Goal: Information Seeking & Learning: Learn about a topic

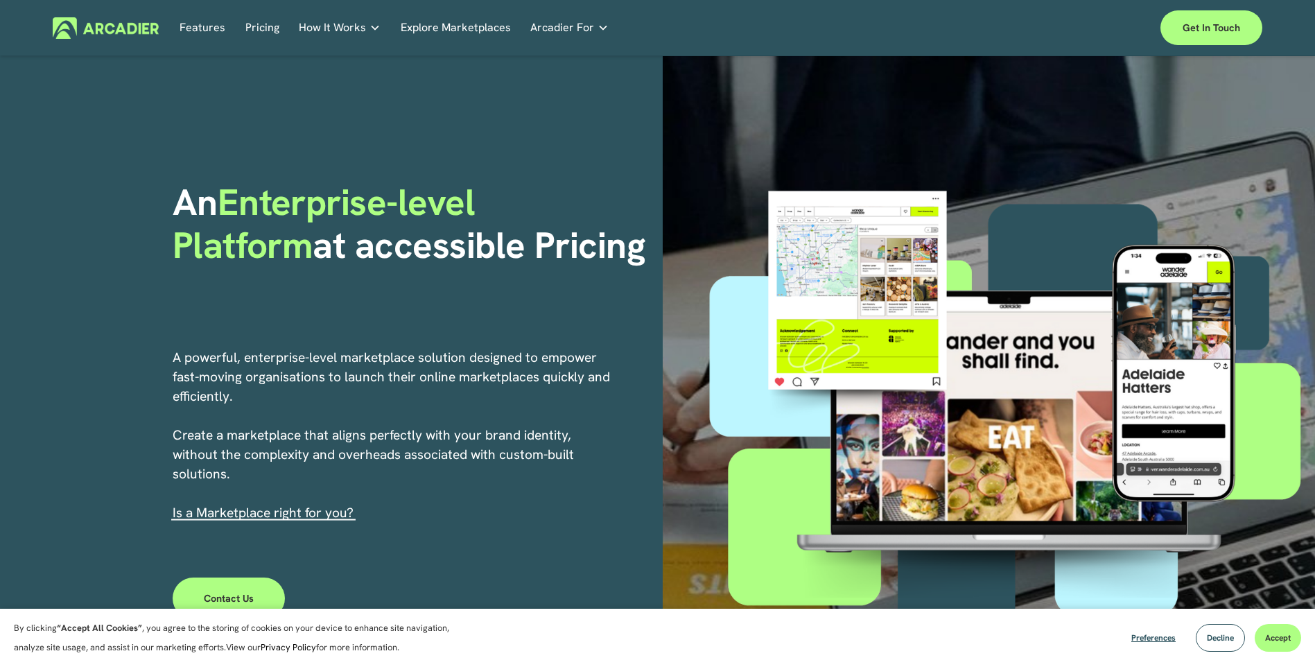
click at [273, 19] on link "Pricing" at bounding box center [262, 27] width 34 height 21
click at [260, 31] on link "Pricing" at bounding box center [262, 27] width 34 height 21
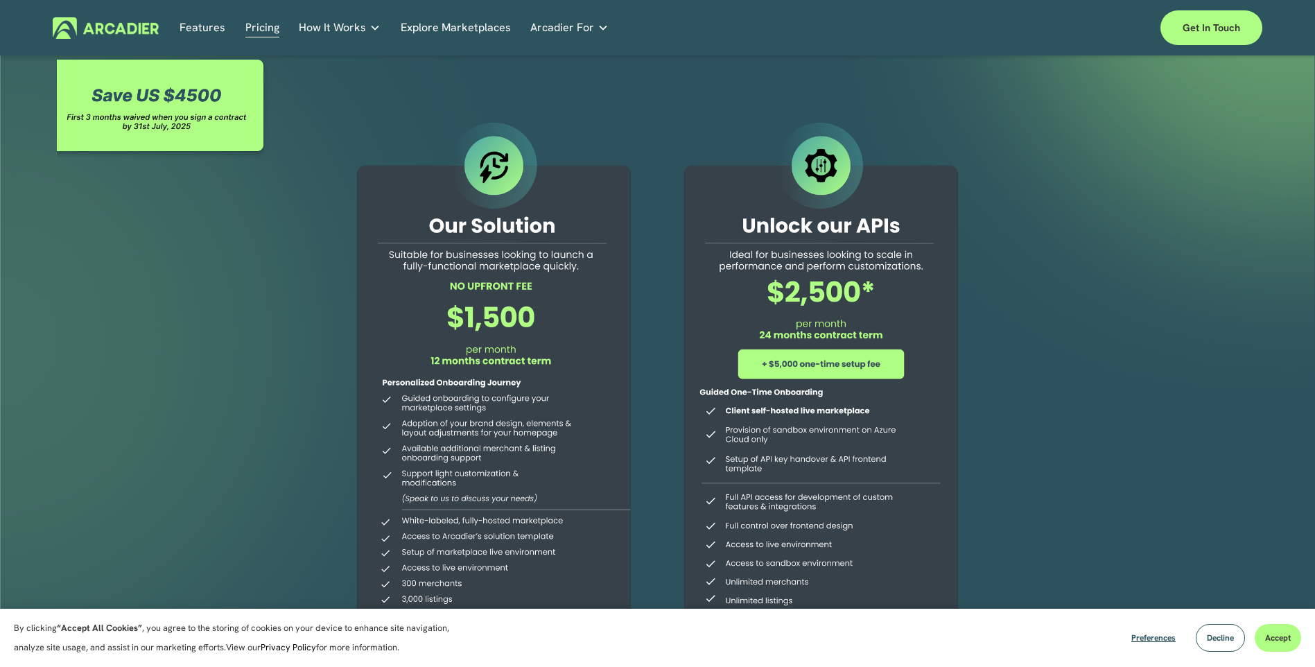
click at [449, 30] on link "Explore Marketplaces" at bounding box center [456, 27] width 110 height 21
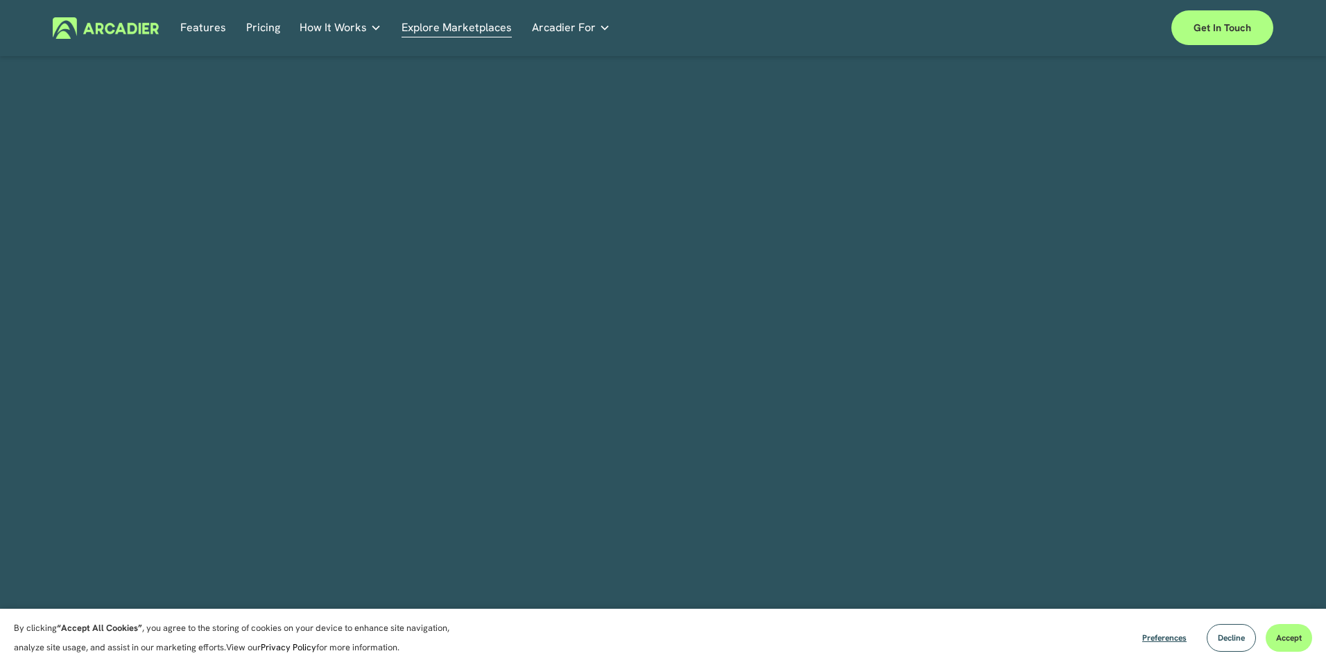
click at [0, 0] on p "Intuitive marketplaces tailored to your business needs." at bounding box center [0, 0] width 0 height 0
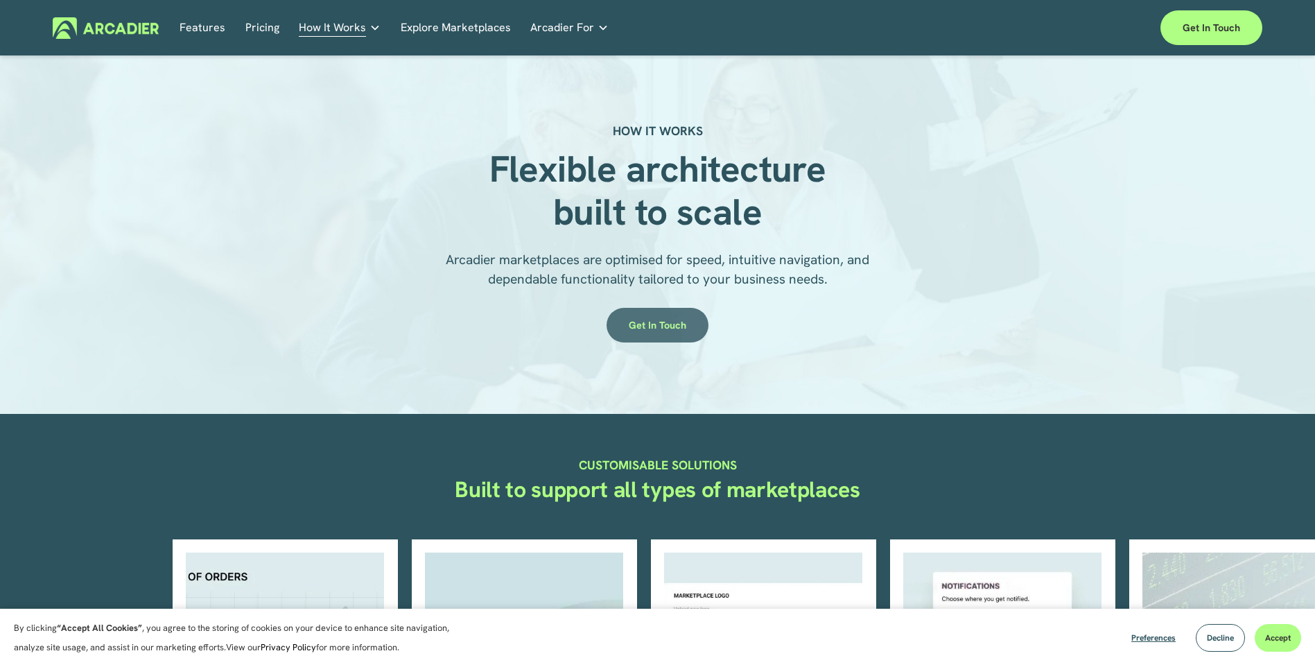
scroll to position [347, 0]
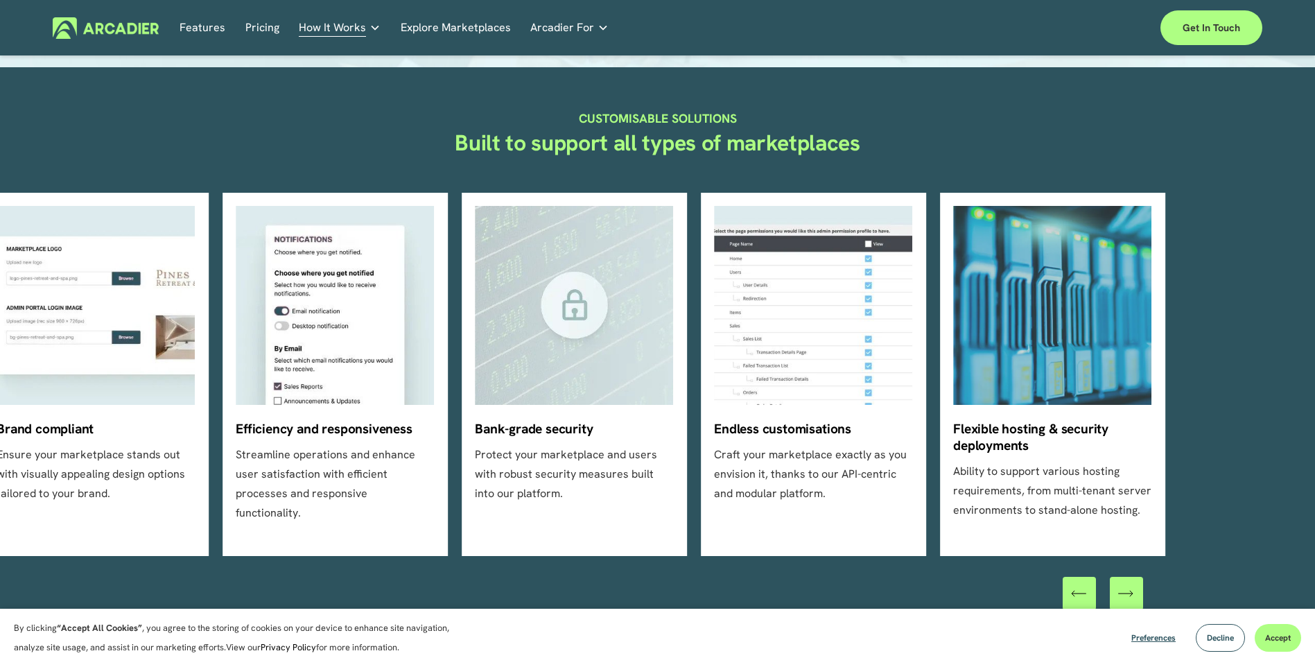
drag, startPoint x: 1303, startPoint y: 317, endPoint x: 1325, endPoint y: 409, distance: 94.8
click at [1315, 410] on html "By clicking “Accept All Cookies” , you agree to the storing of cookies on your …" at bounding box center [657, 606] width 1315 height 1907
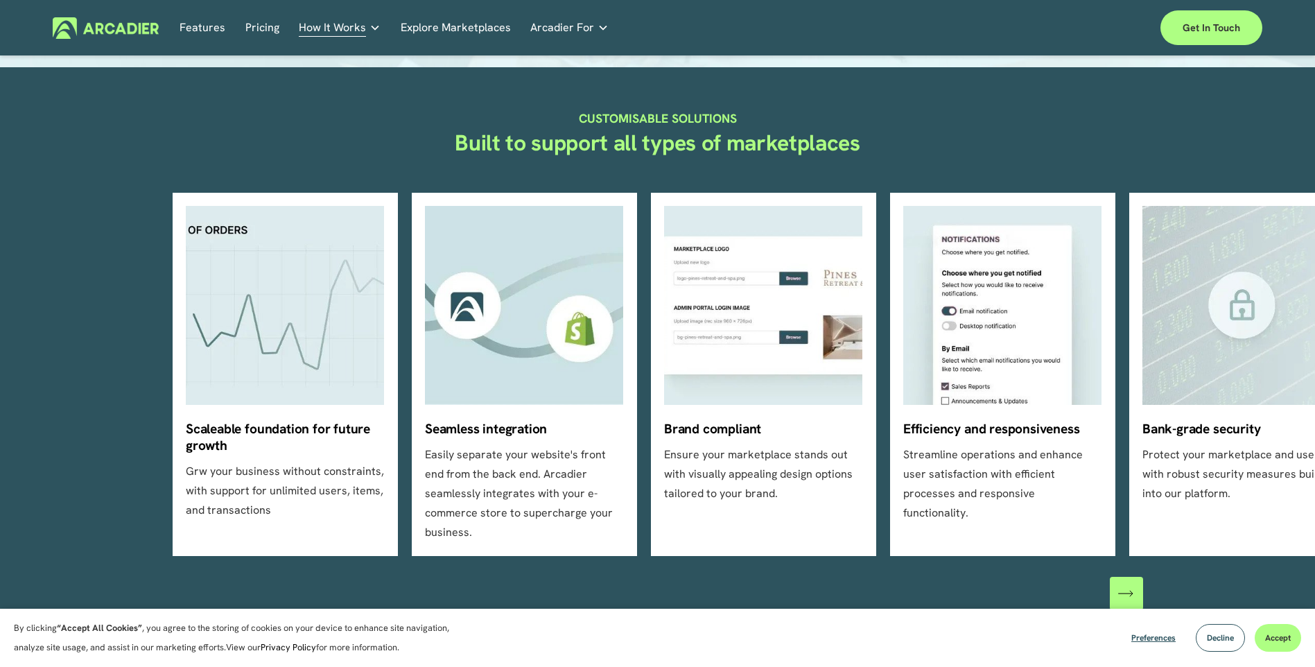
drag, startPoint x: 406, startPoint y: 447, endPoint x: 428, endPoint y: 300, distance: 148.5
click at [428, 300] on ul "Scaleable foundation for future growth Grw your business without constraints, w…" at bounding box center [658, 374] width 971 height 363
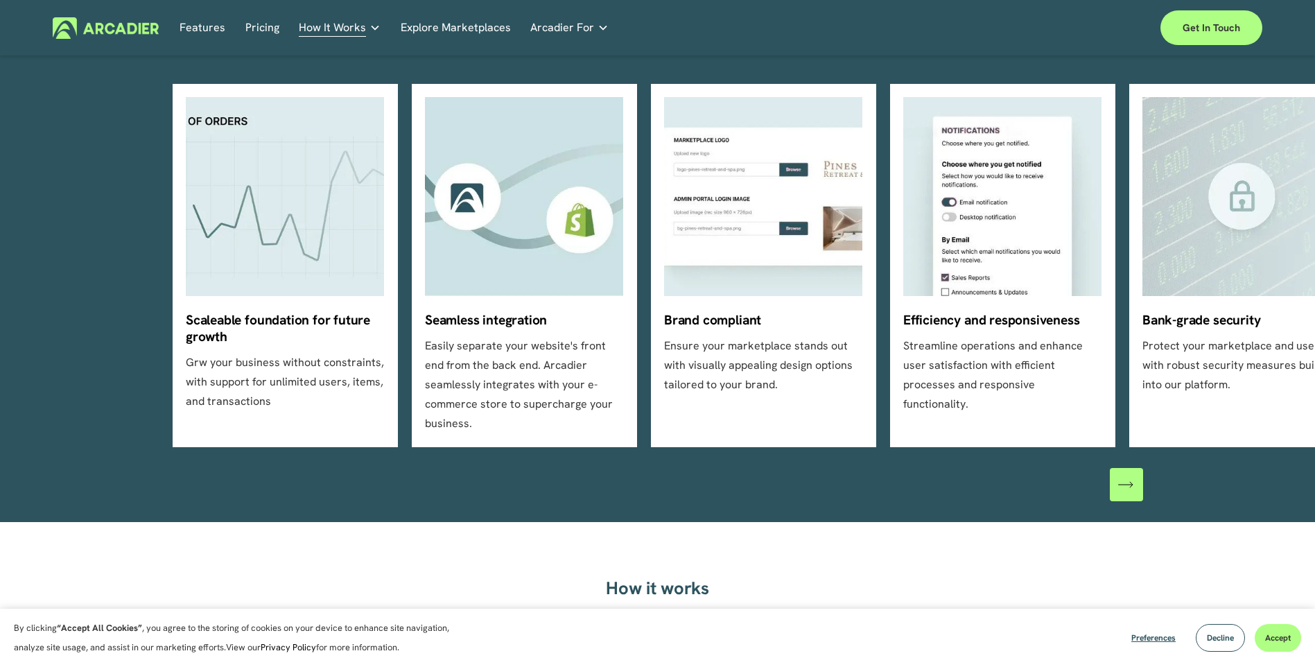
scroll to position [0, 0]
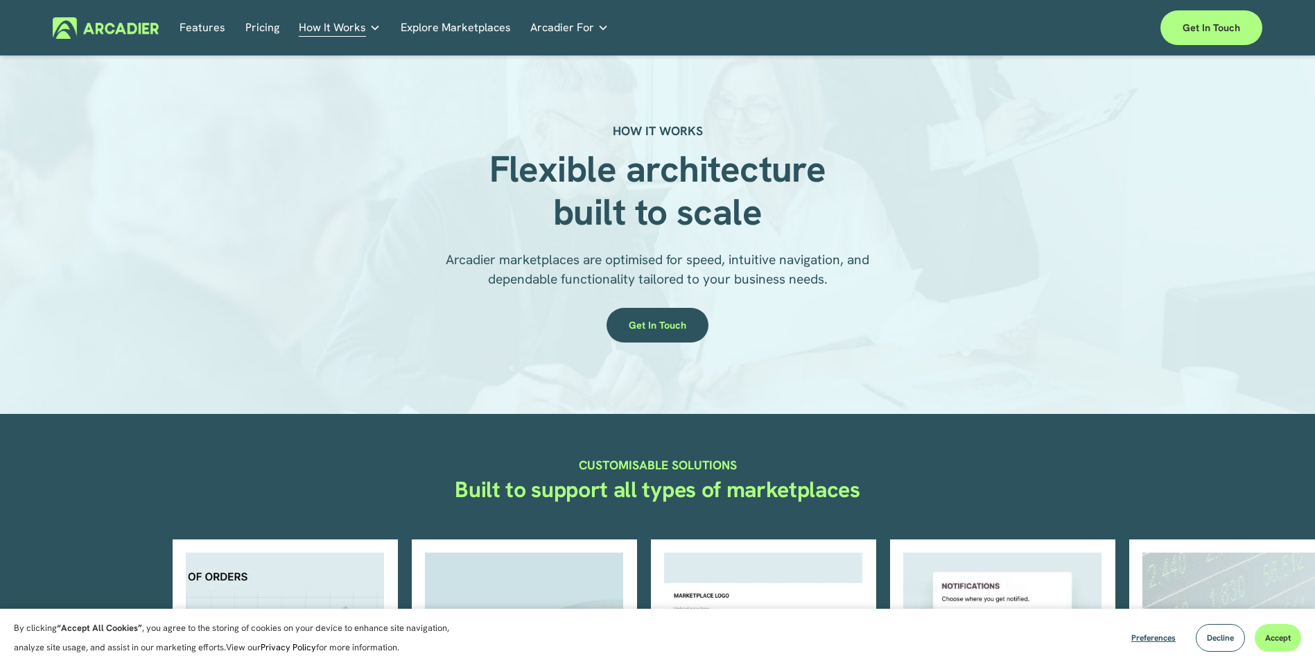
drag, startPoint x: 410, startPoint y: 526, endPoint x: 478, endPoint y: 203, distance: 330.1
